Goal: Task Accomplishment & Management: Manage account settings

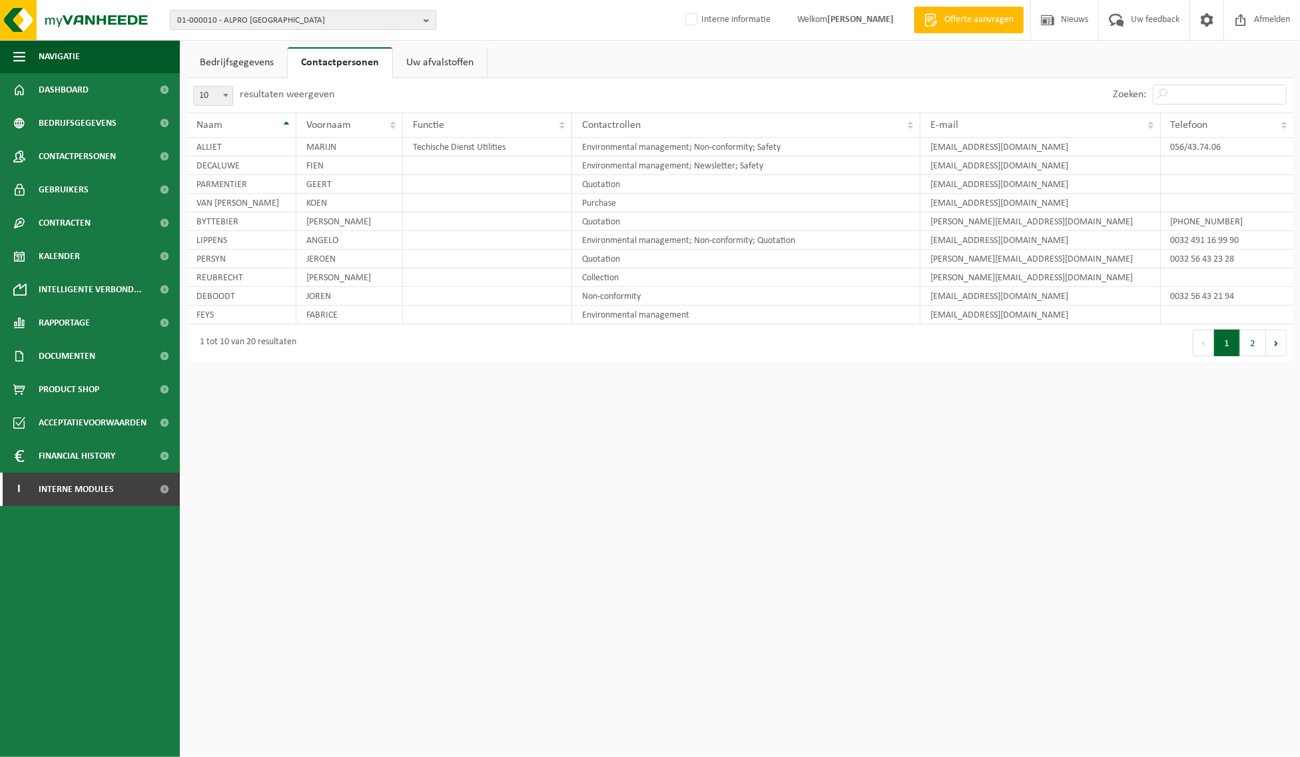
click at [429, 17] on b "button" at bounding box center [430, 20] width 12 height 19
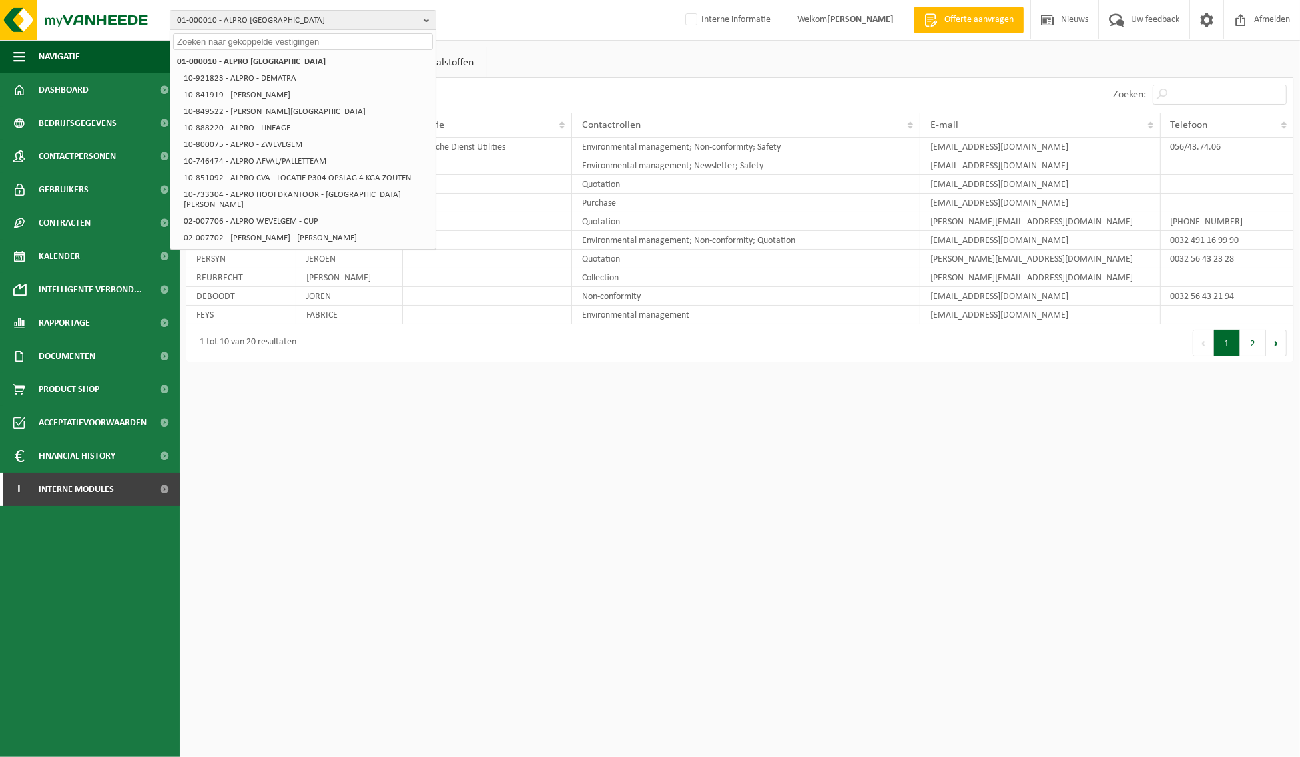
click at [304, 41] on input "text" at bounding box center [303, 41] width 260 height 17
paste input "01-094645"
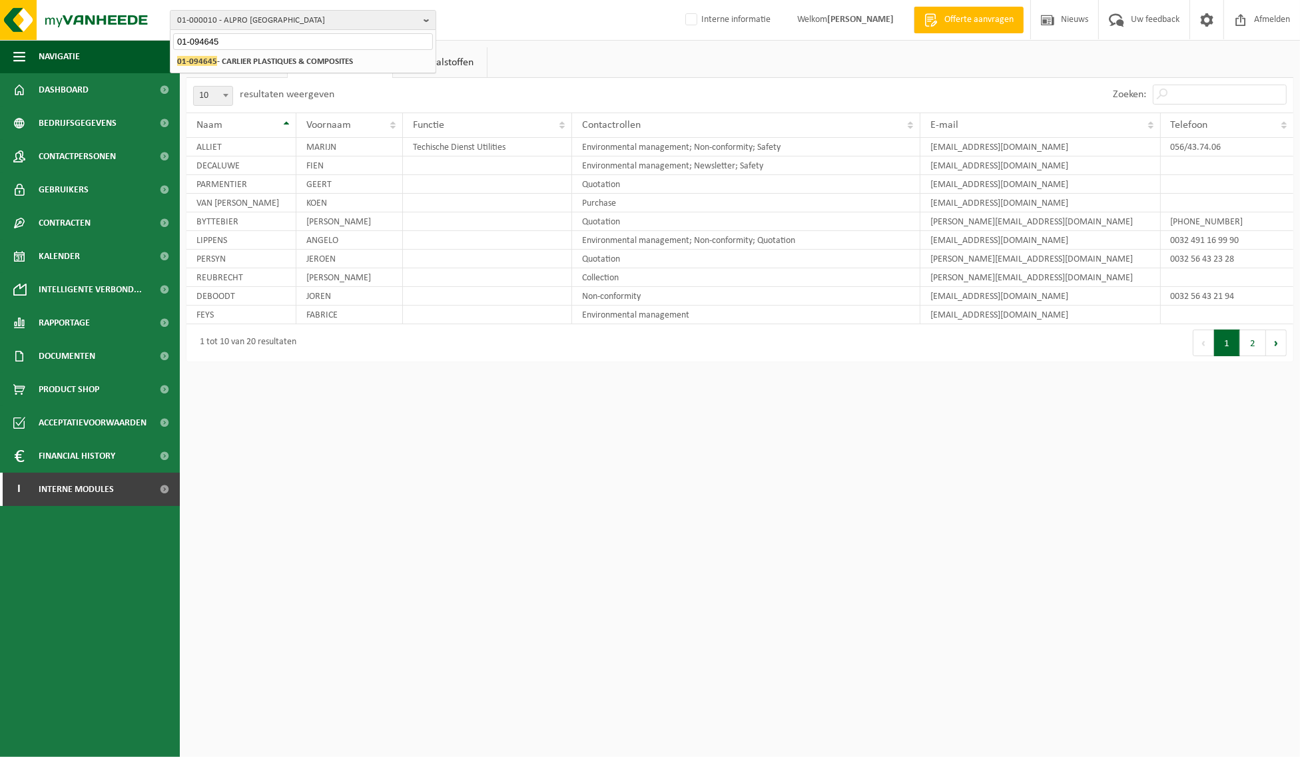
type input "01-094645"
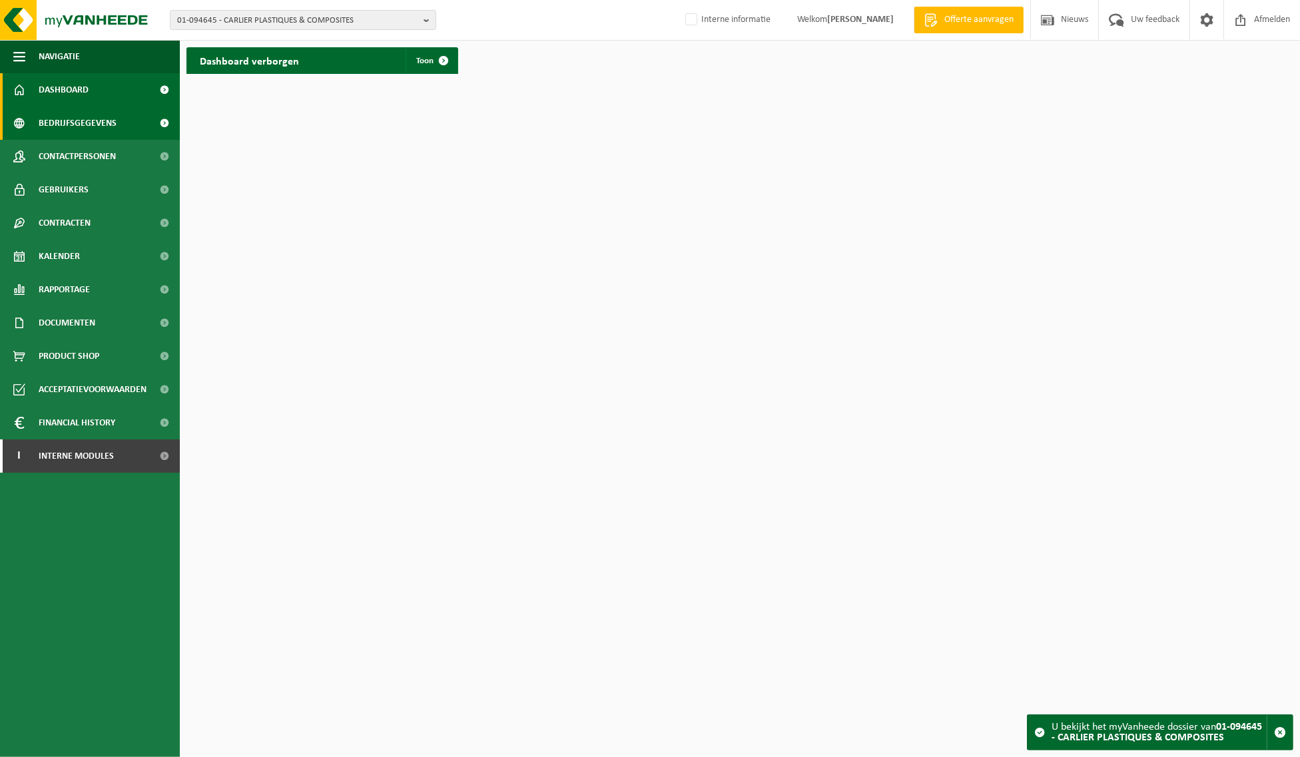
click at [129, 125] on link "Bedrijfsgegevens" at bounding box center [90, 123] width 180 height 33
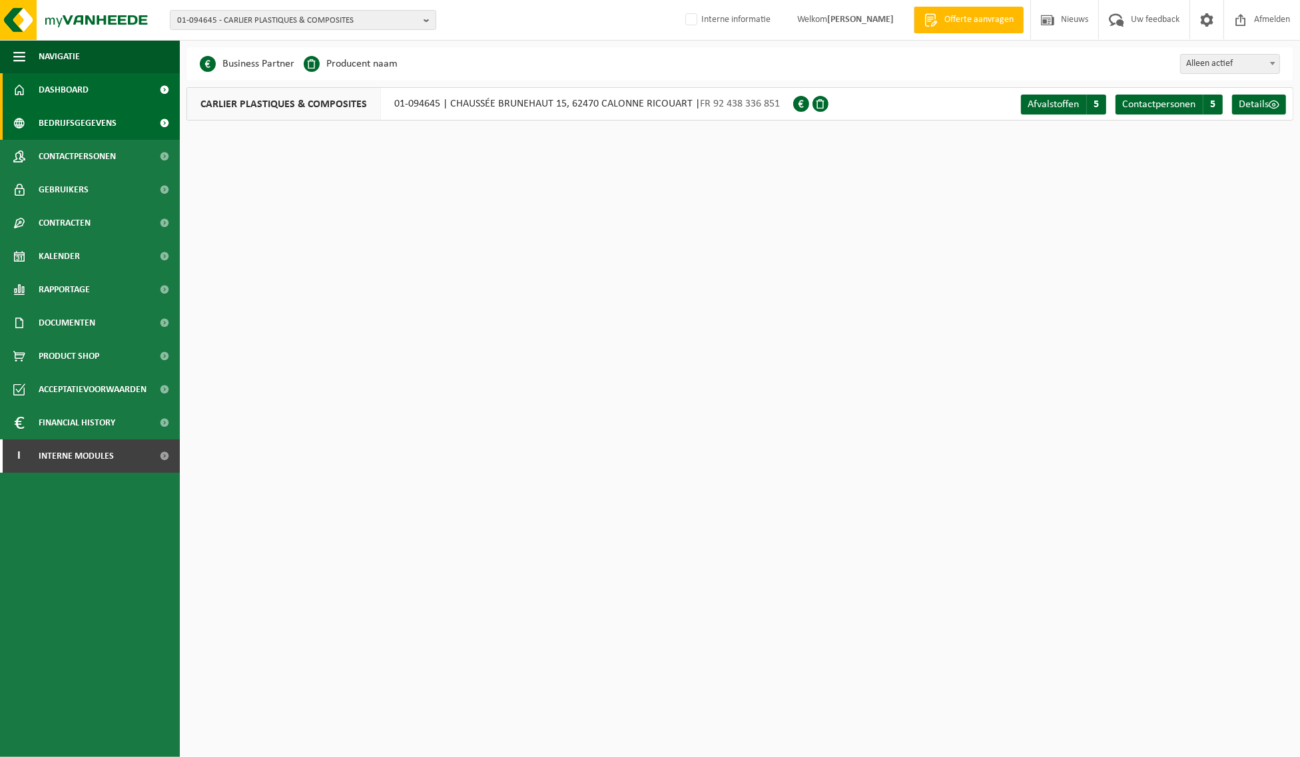
click at [98, 82] on link "Dashboard" at bounding box center [90, 89] width 180 height 33
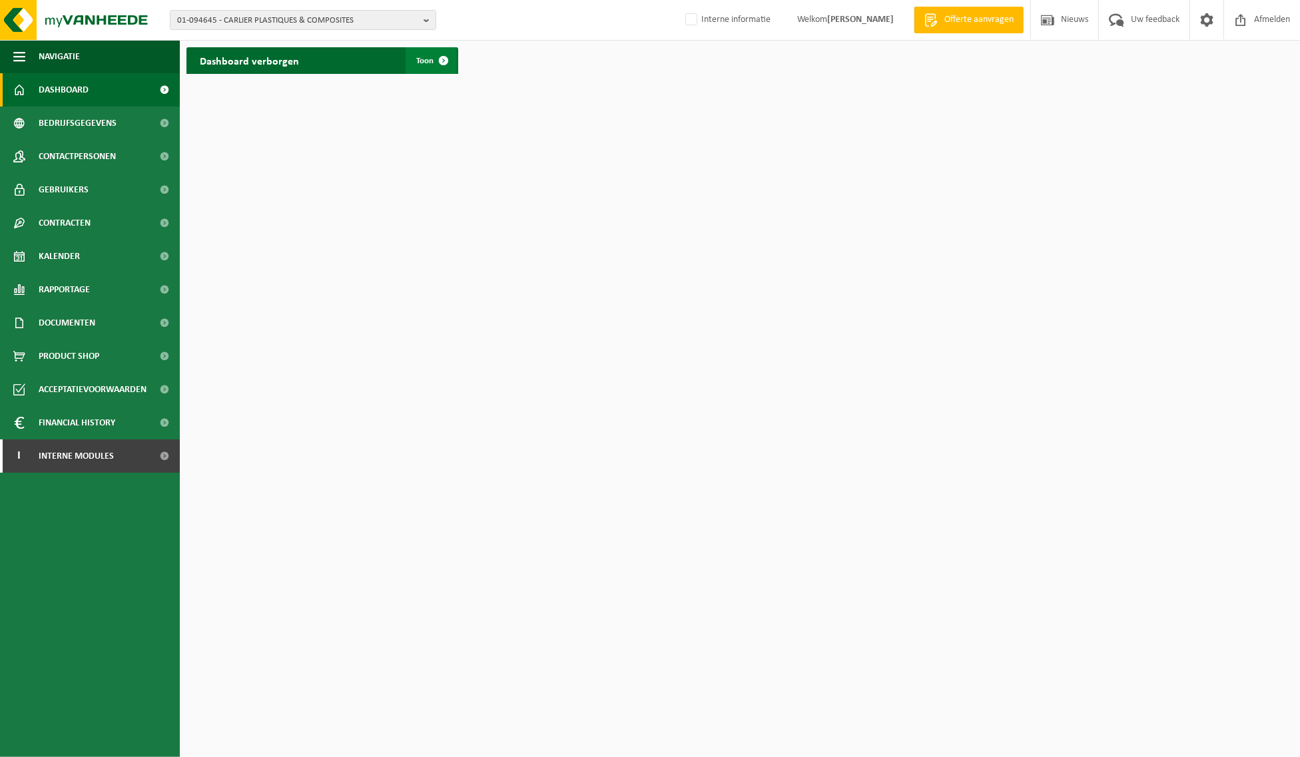
click at [445, 61] on span at bounding box center [443, 60] width 27 height 27
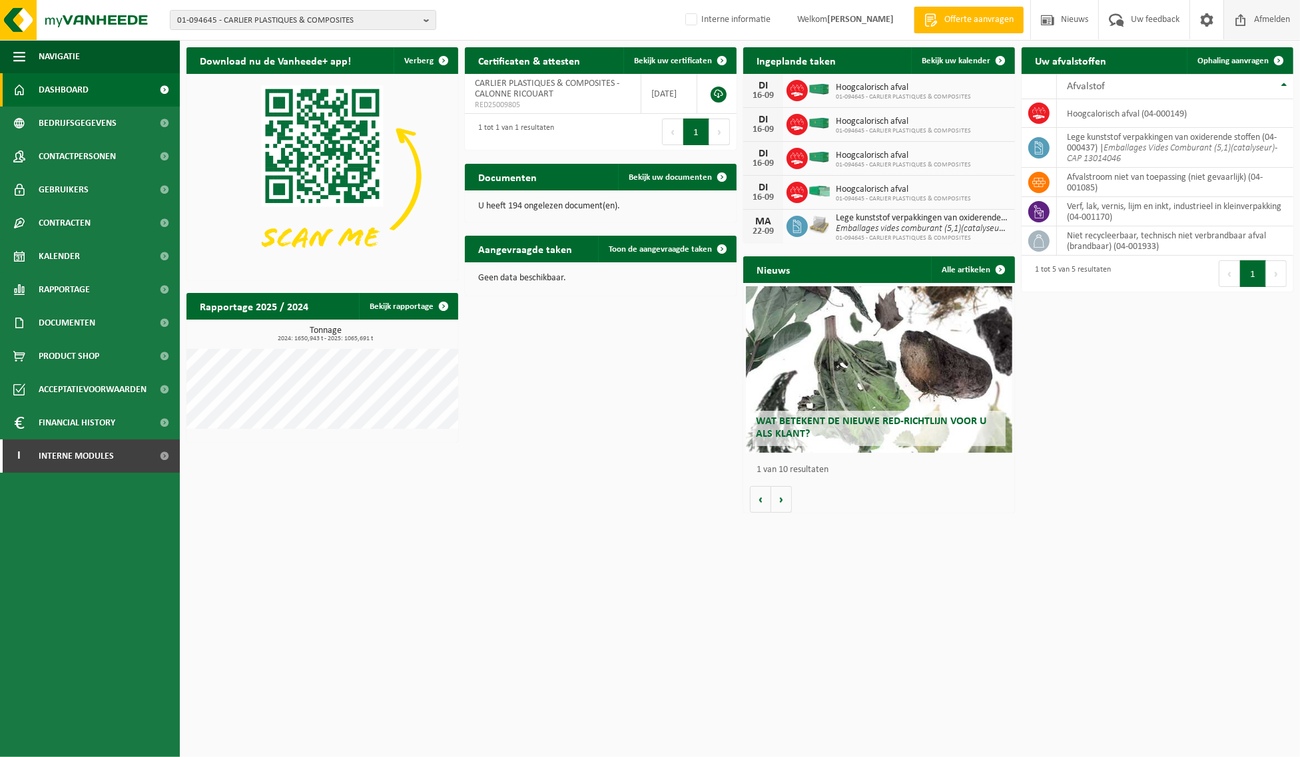
click at [1273, 23] on span "Afmelden" at bounding box center [1272, 19] width 43 height 39
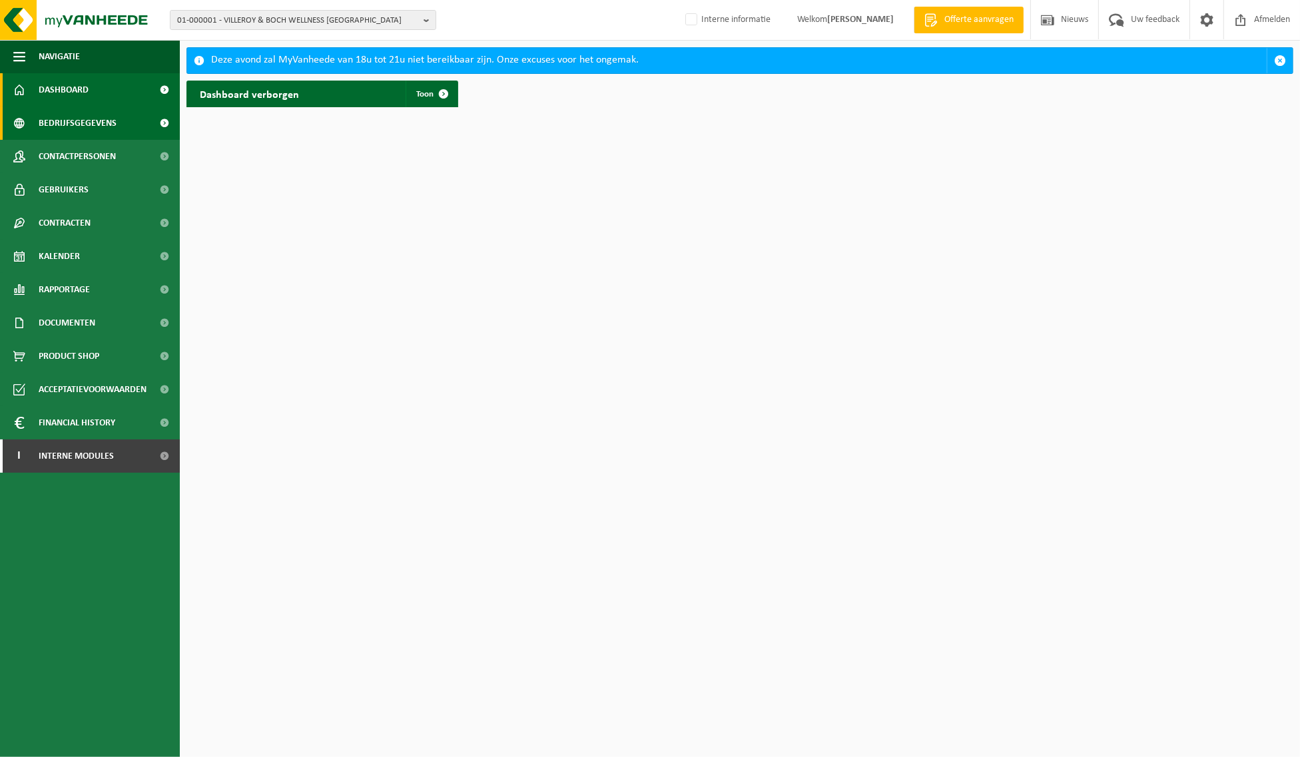
click at [63, 120] on span "Bedrijfsgegevens" at bounding box center [78, 123] width 78 height 33
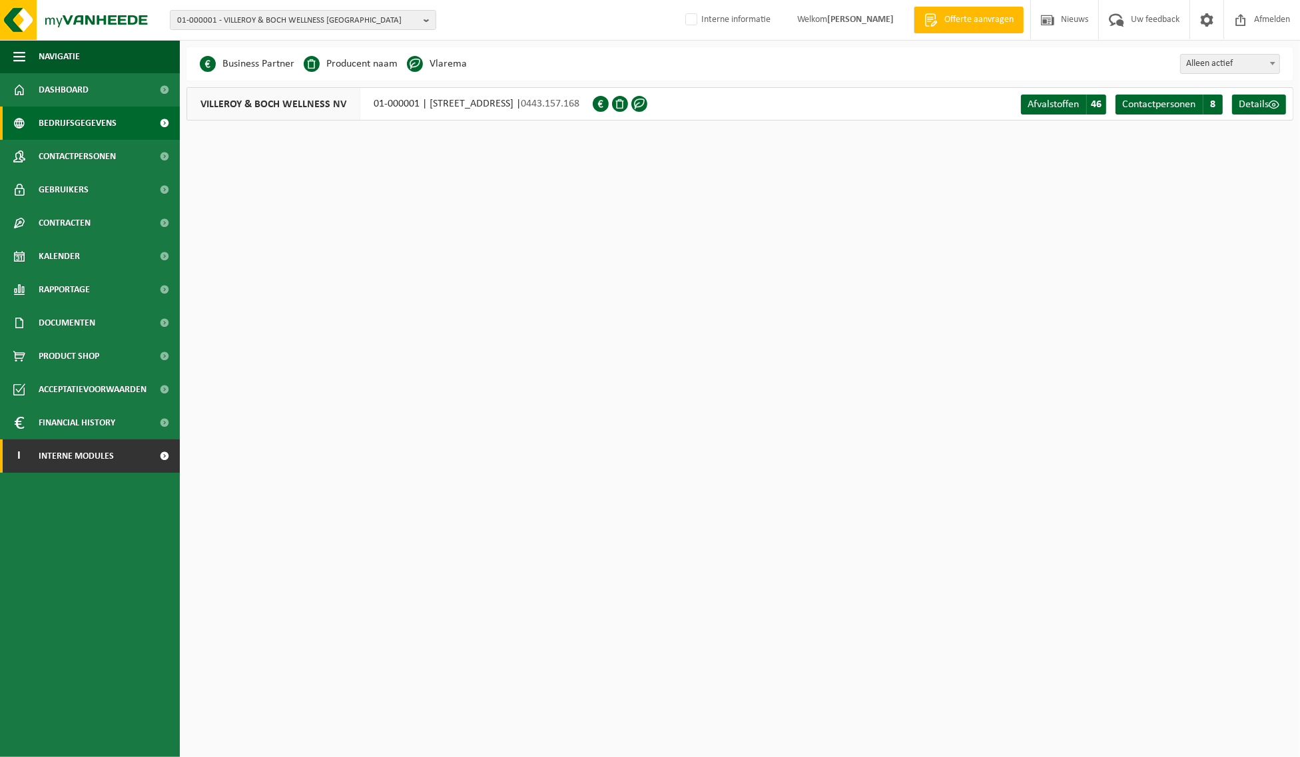
click at [87, 462] on span "Interne modules" at bounding box center [76, 456] width 75 height 33
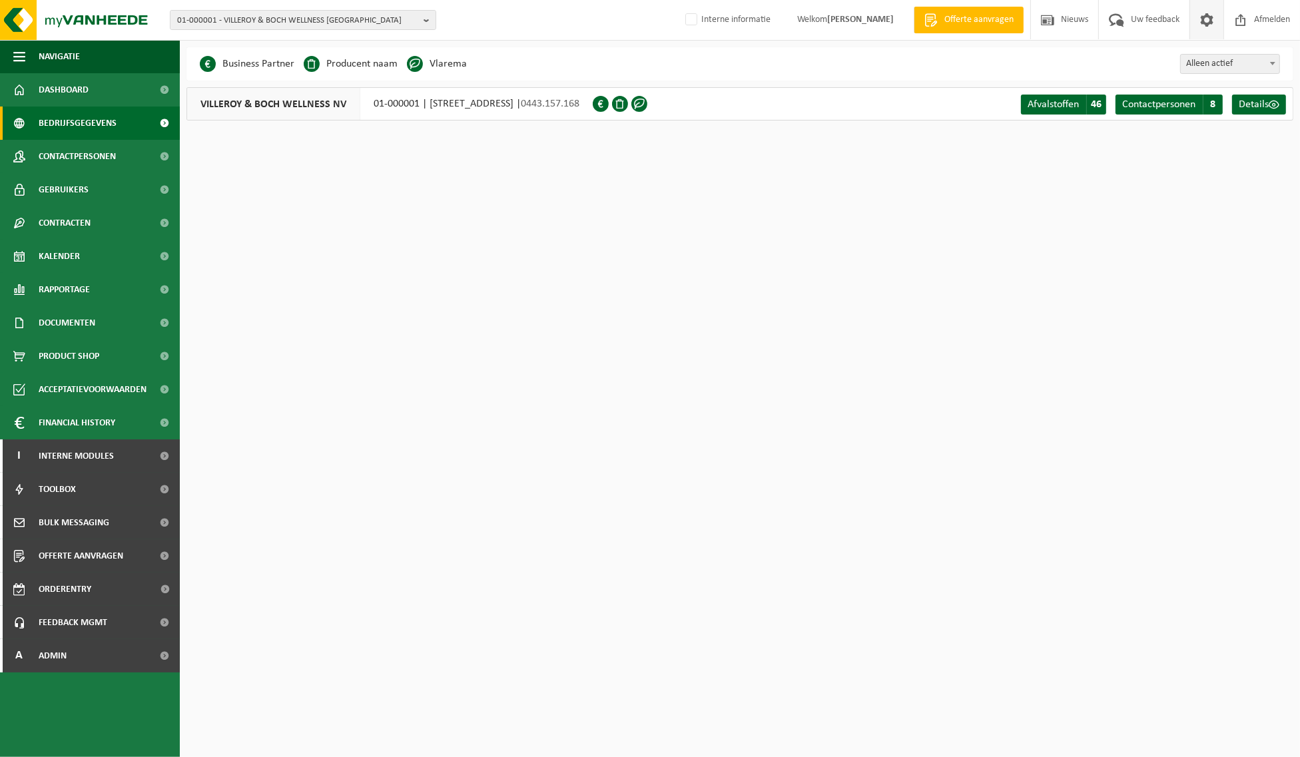
click at [1204, 22] on span at bounding box center [1207, 19] width 20 height 39
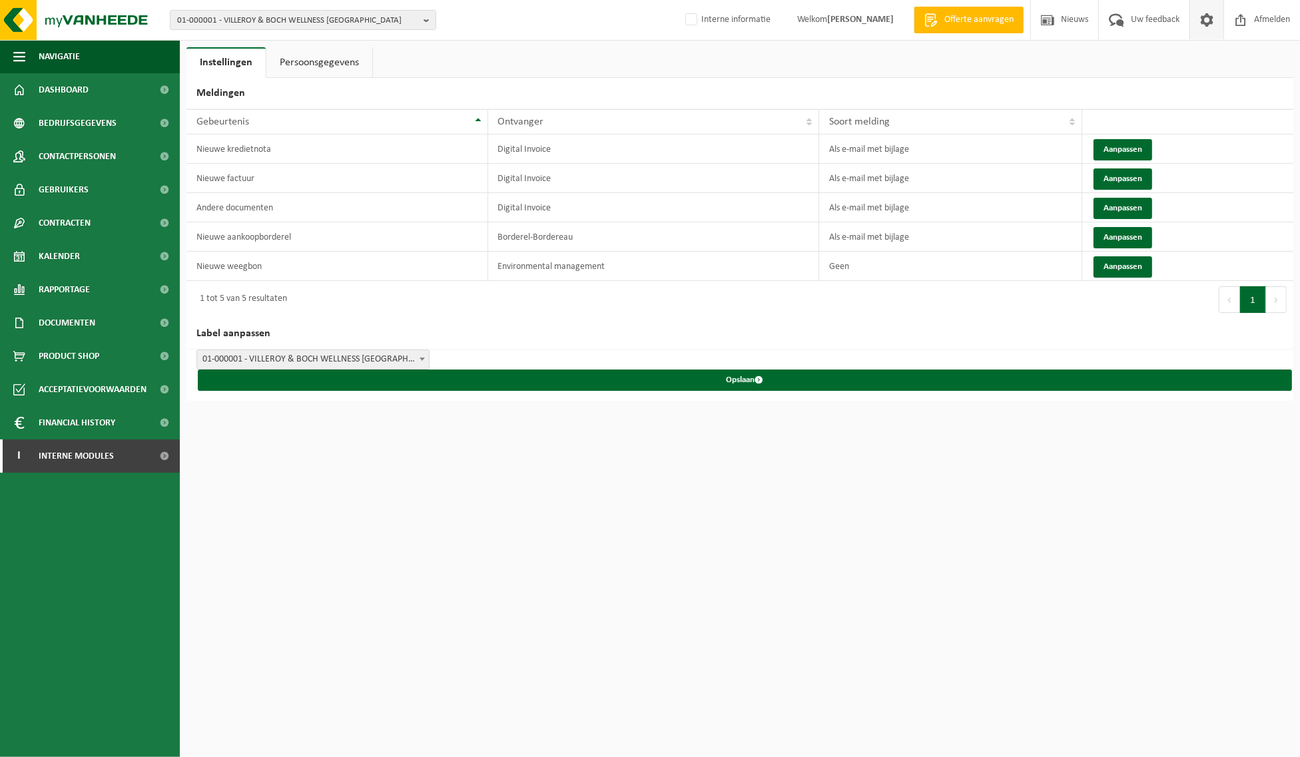
click at [288, 57] on link "Persoonsgegevens" at bounding box center [319, 62] width 106 height 31
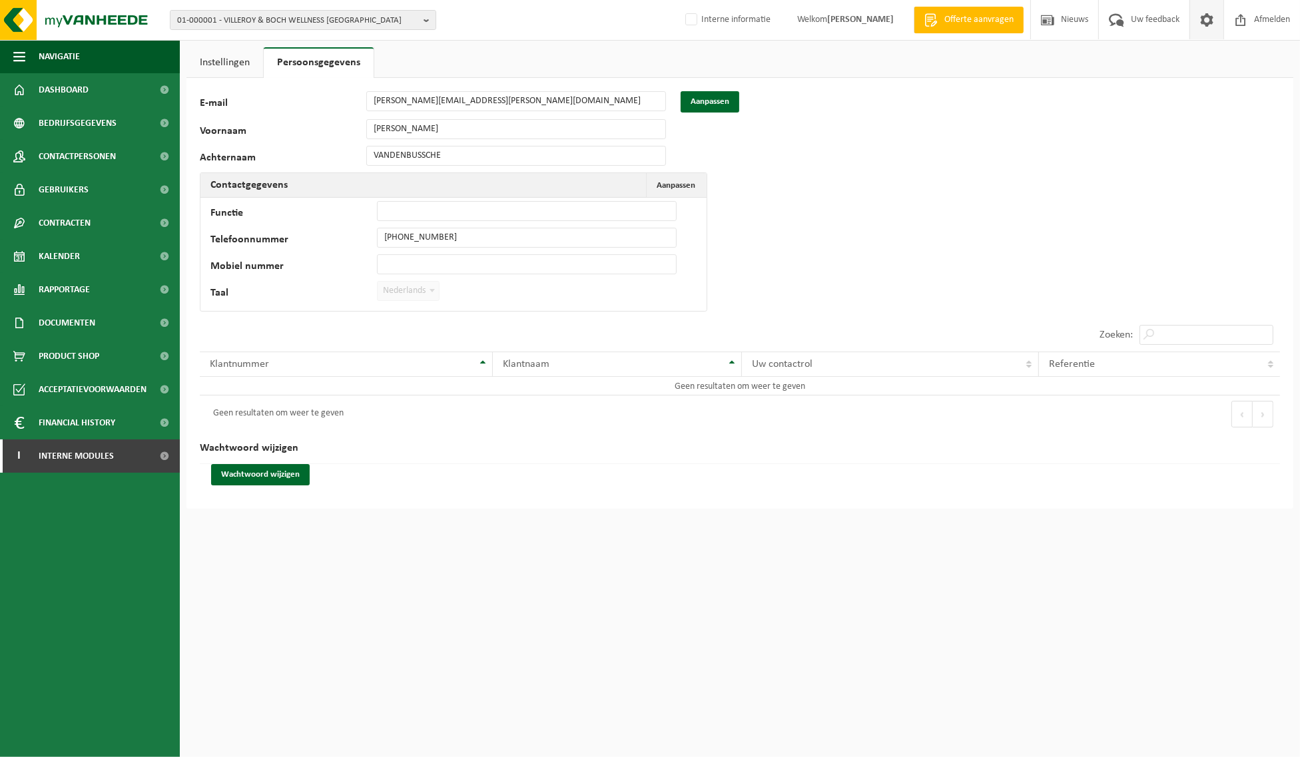
click at [436, 293] on span at bounding box center [432, 290] width 13 height 17
click at [676, 175] on button "Aanpassen Annuleren" at bounding box center [675, 185] width 59 height 24
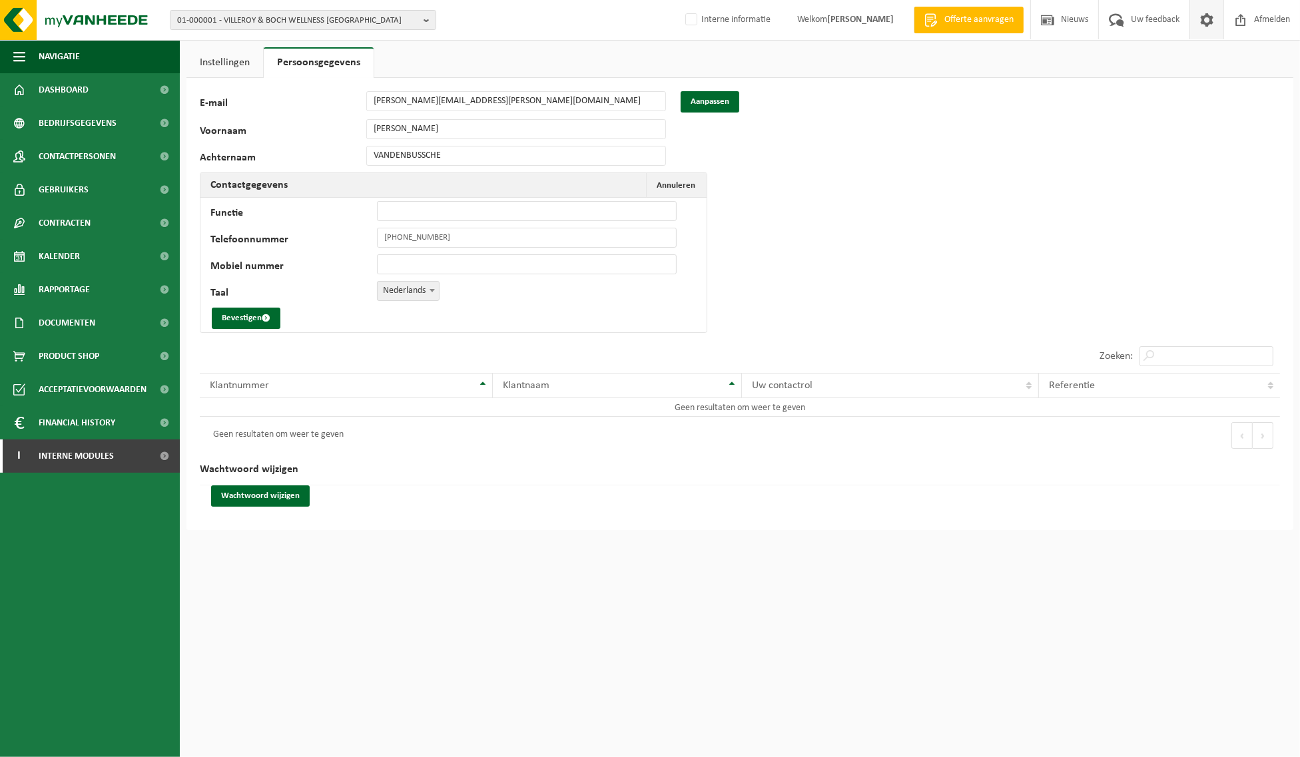
click at [432, 290] on b at bounding box center [432, 290] width 5 height 3
select select "1"
click at [244, 314] on button "Bevestigen" at bounding box center [246, 318] width 69 height 21
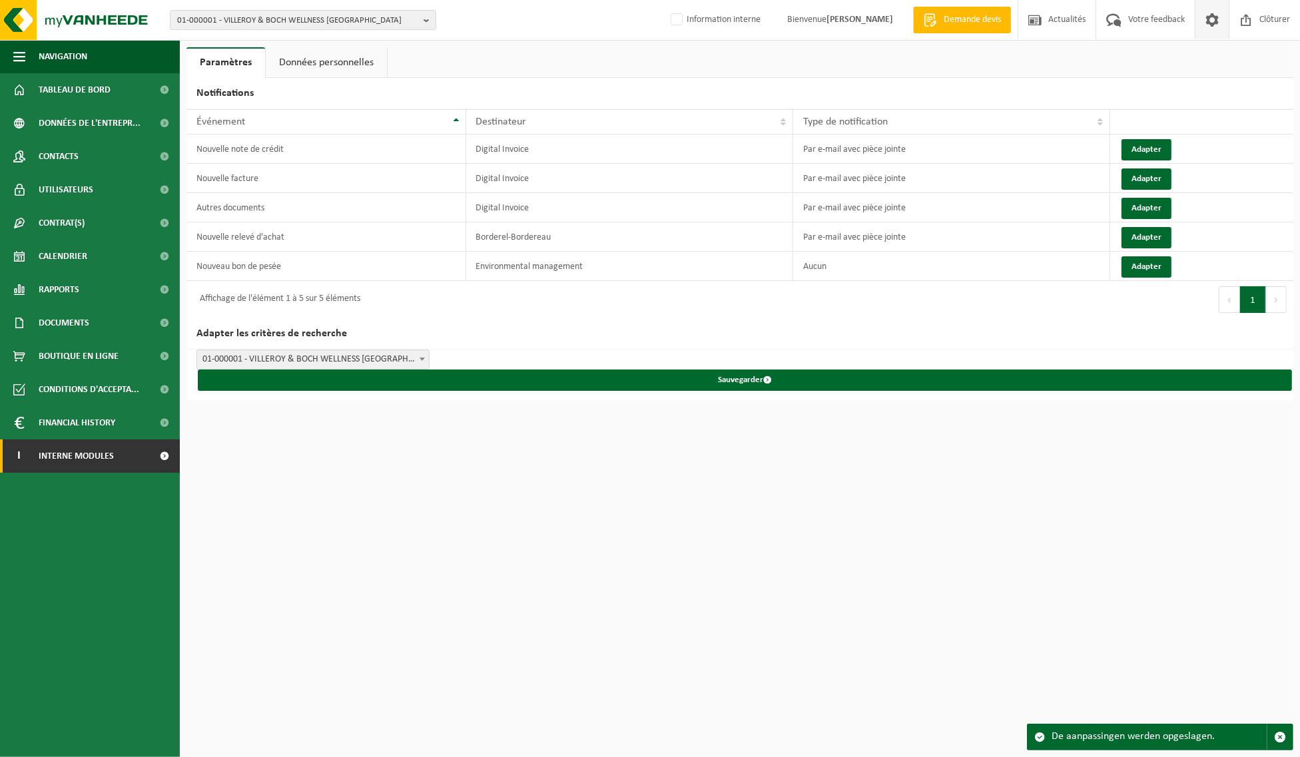
click at [94, 456] on span "Interne modules" at bounding box center [76, 456] width 75 height 33
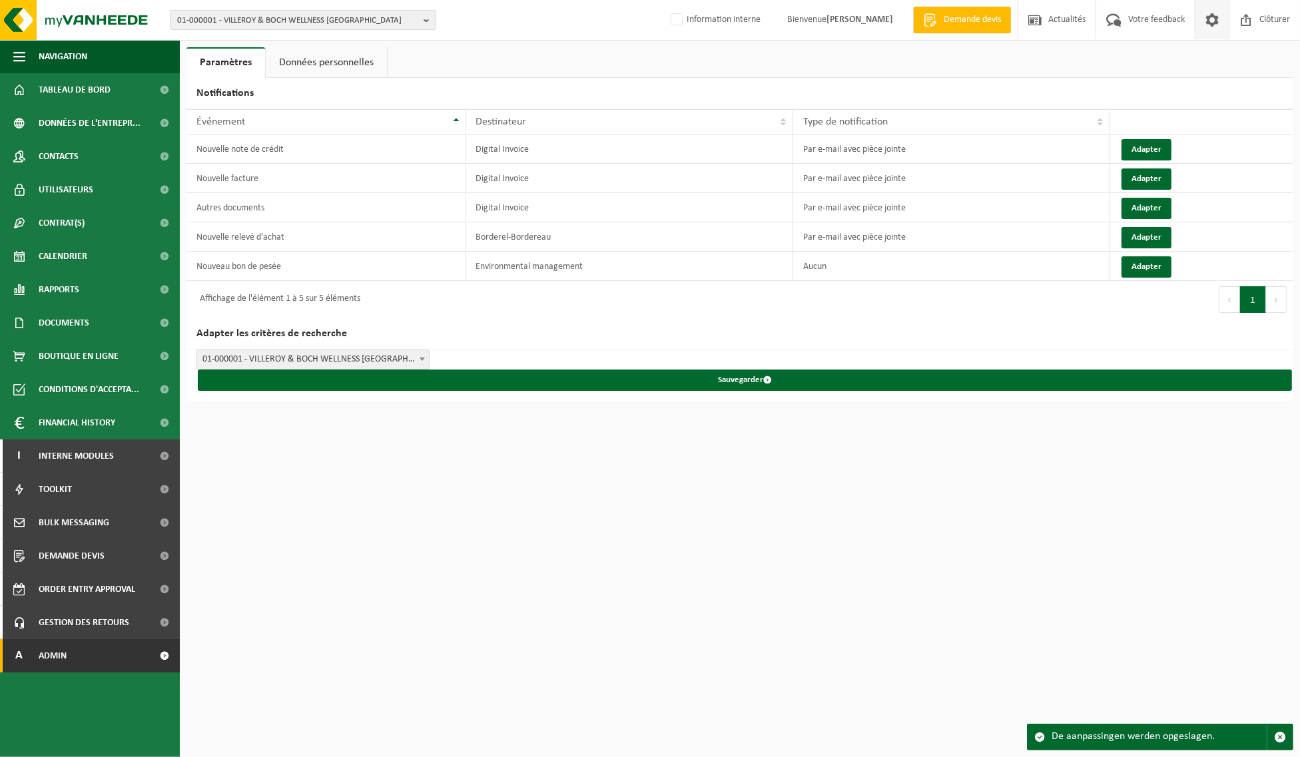
click at [103, 662] on link "A Admin" at bounding box center [90, 655] width 180 height 33
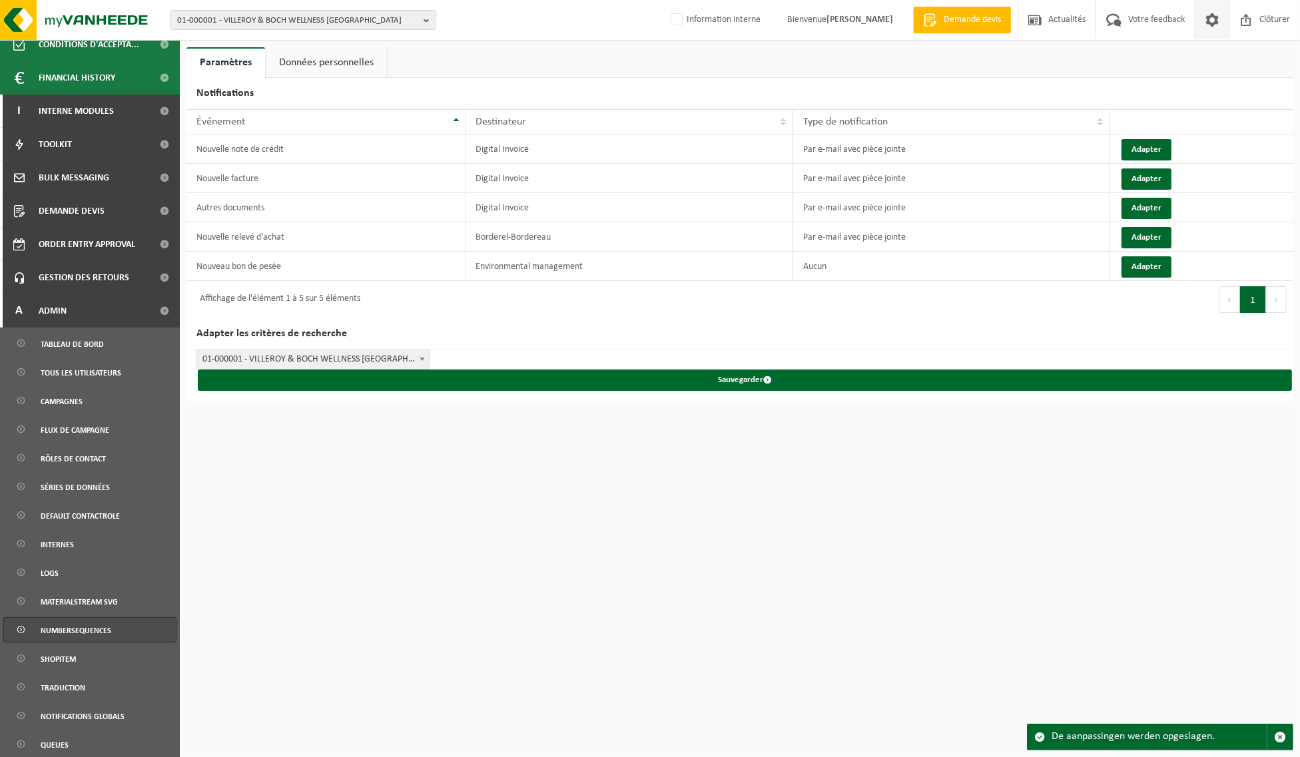
scroll to position [376, 0]
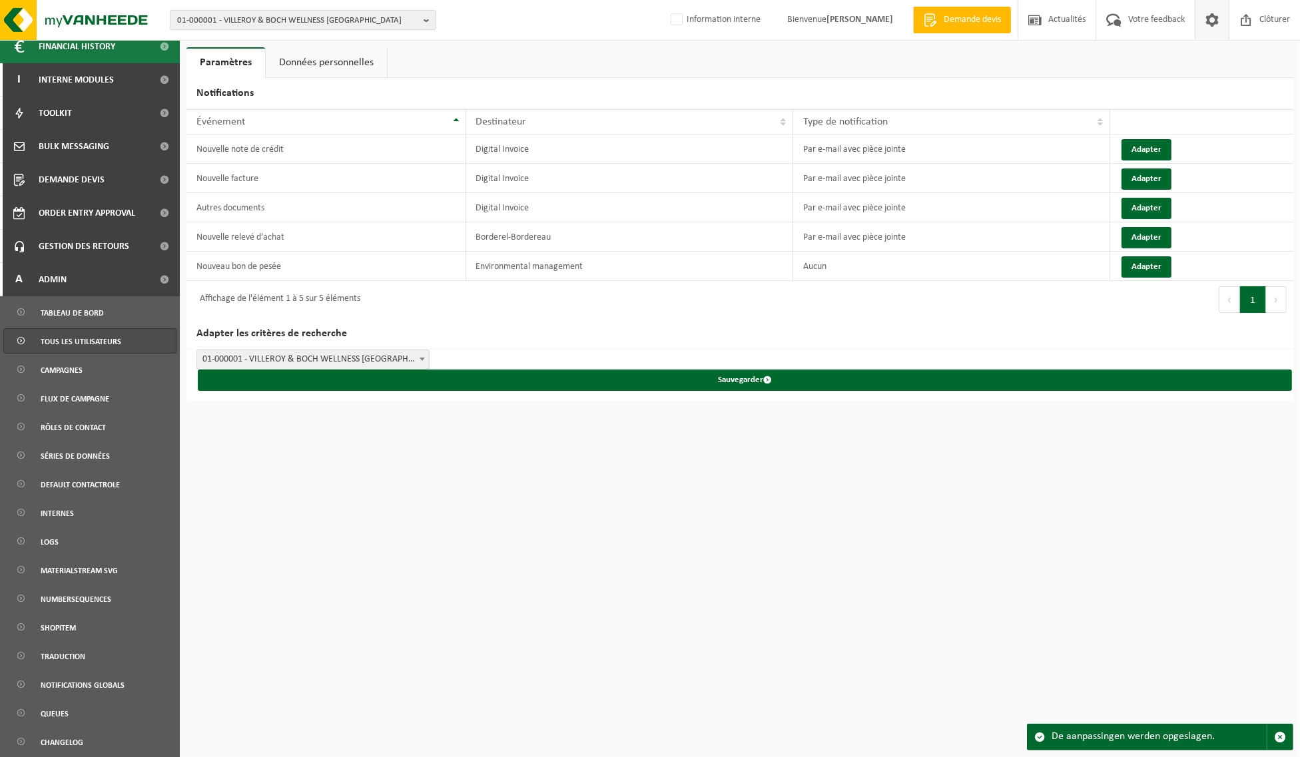
click at [76, 334] on span "Tous les utilisateurs" at bounding box center [81, 341] width 81 height 25
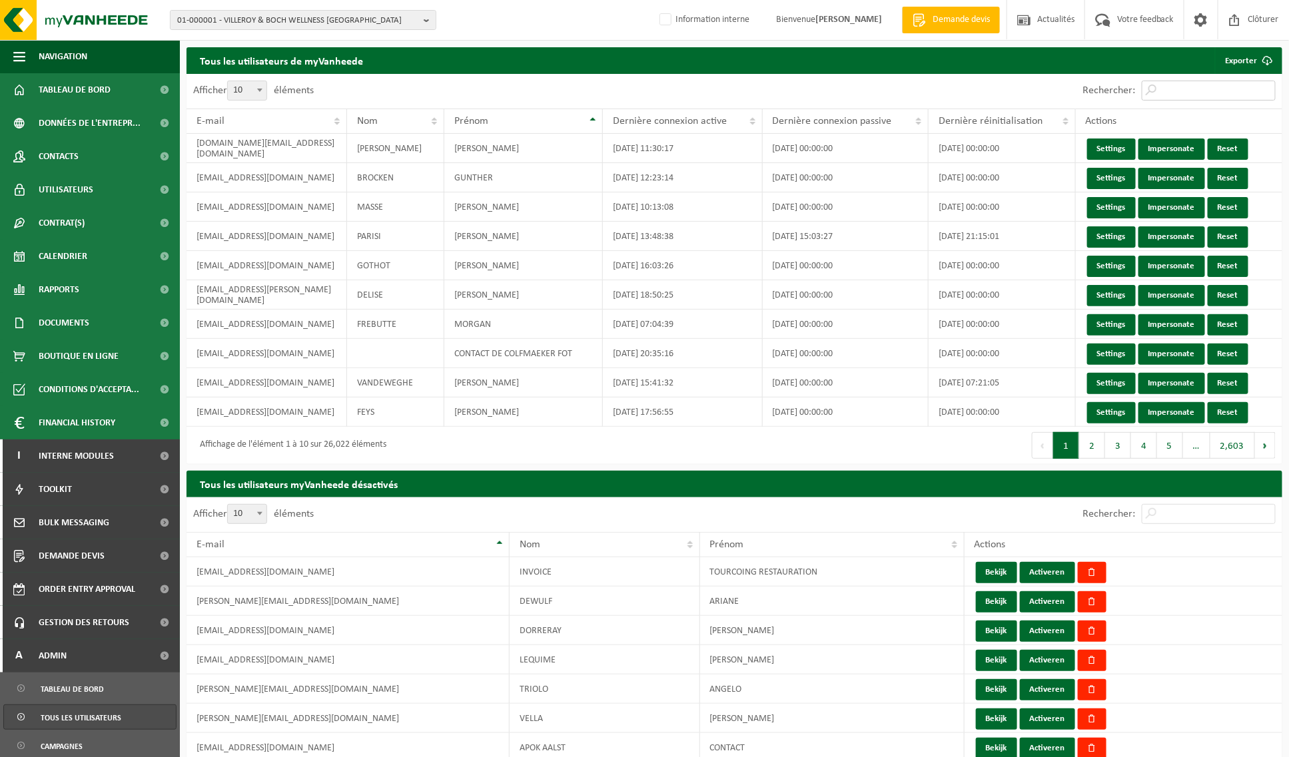
click at [1166, 89] on input "Rechercher:" at bounding box center [1209, 91] width 134 height 20
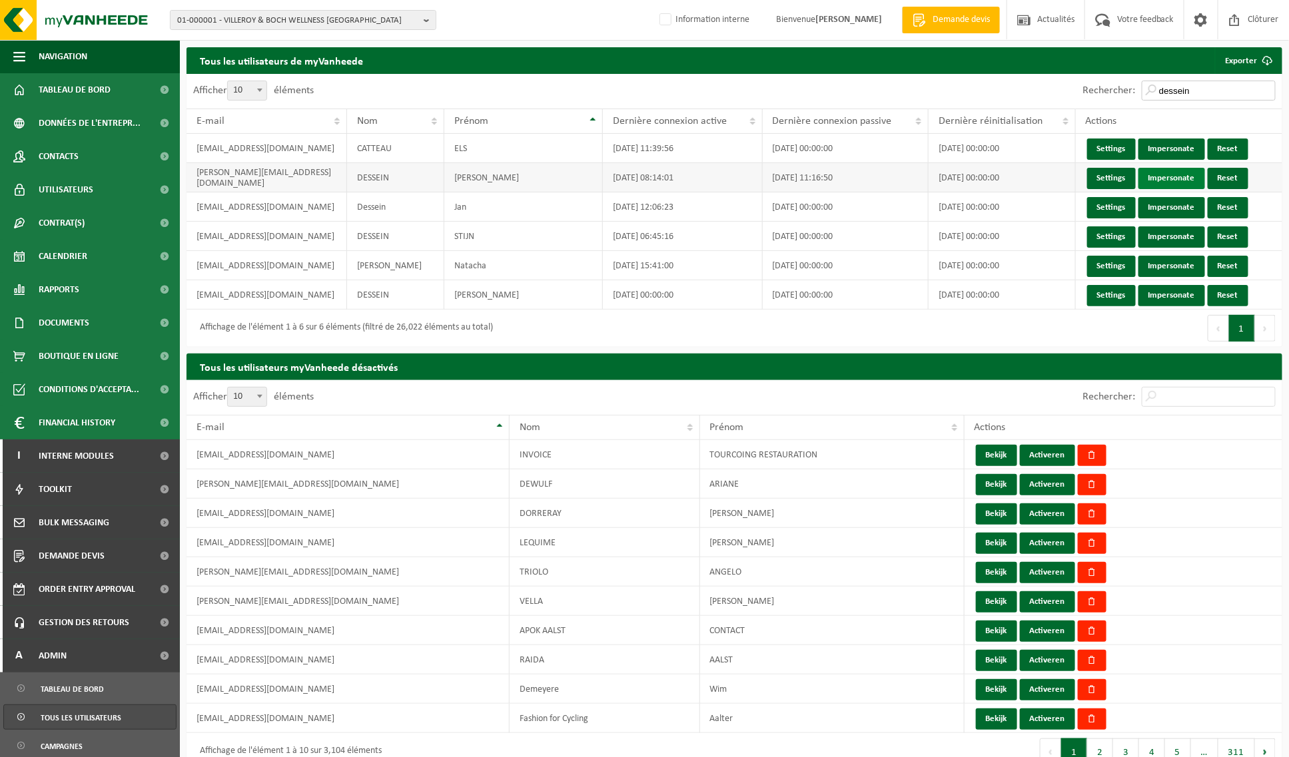
type input "dessein"
click at [1190, 176] on link "Impersonate" at bounding box center [1171, 178] width 67 height 21
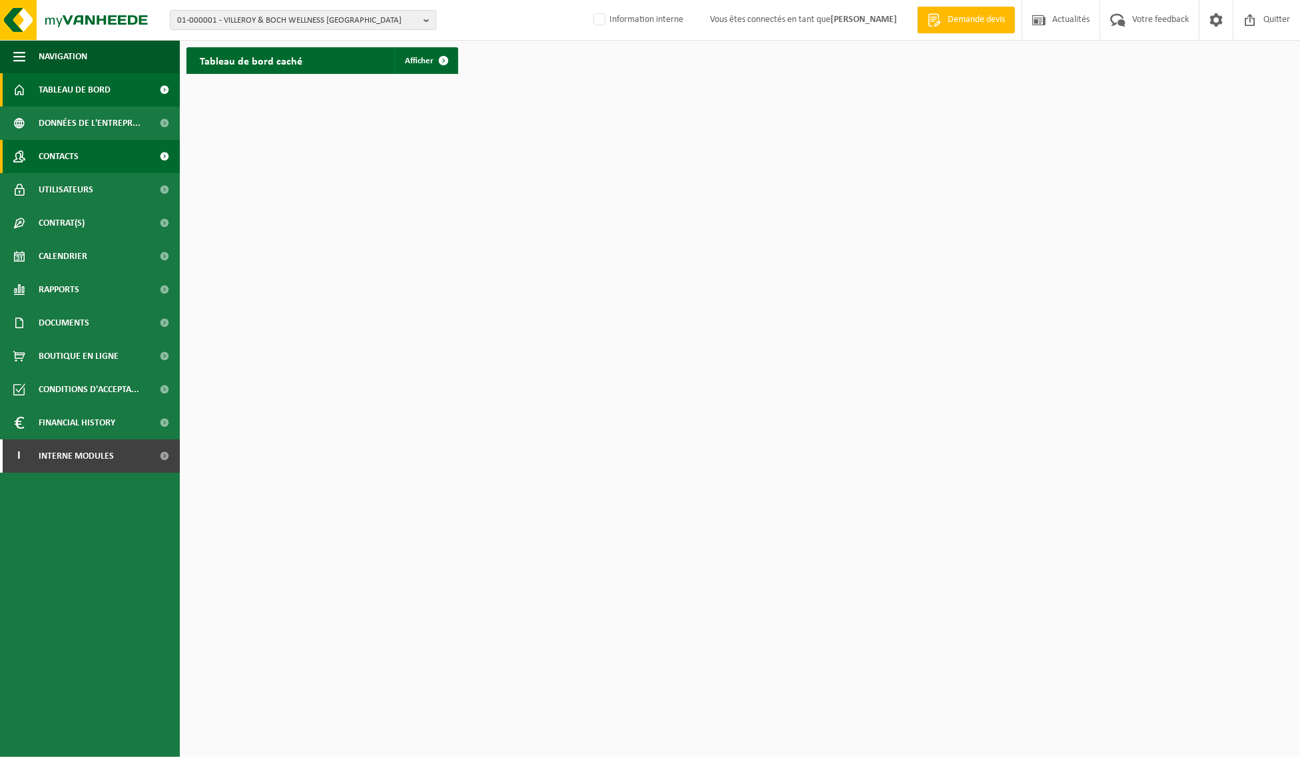
click at [83, 157] on link "Contacts" at bounding box center [90, 156] width 180 height 33
